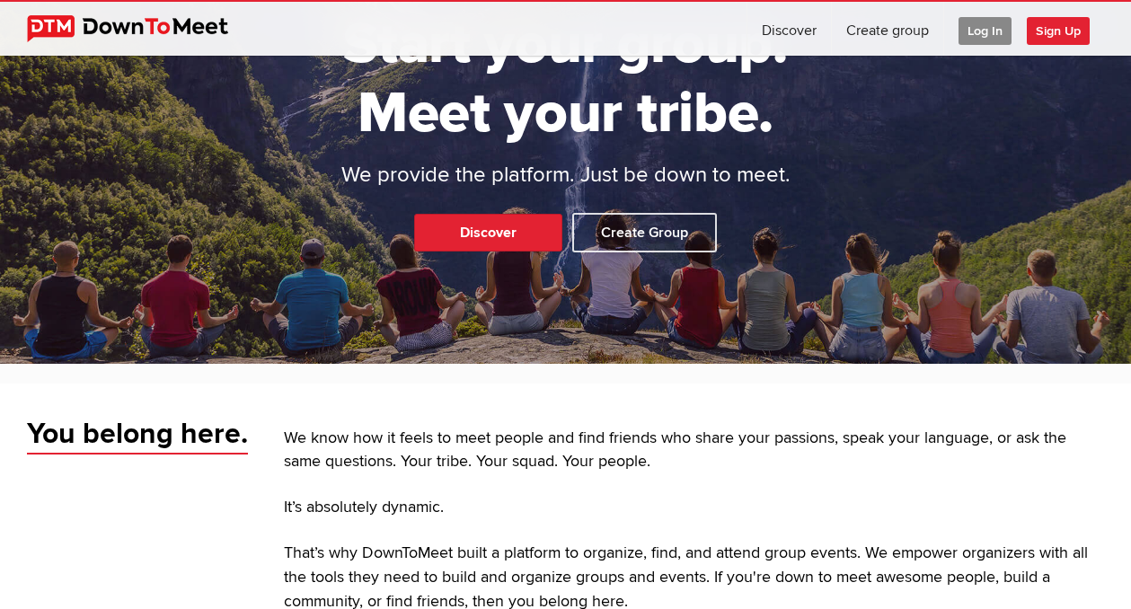
scroll to position [640, 0]
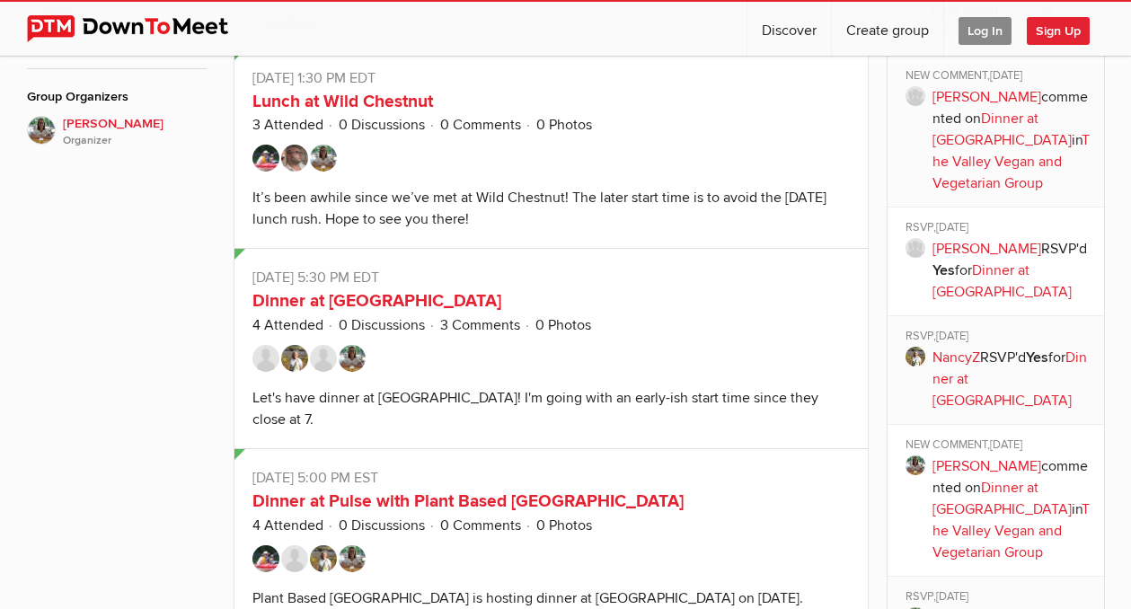
scroll to position [829, 0]
